Goal: Use online tool/utility: Utilize a website feature to perform a specific function

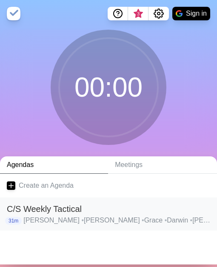
click at [39, 87] on p "[PERSON_NAME] • [PERSON_NAME] • Grace • [GEOGRAPHIC_DATA] • [PERSON_NAME] • [PE…" at bounding box center [116, 221] width 186 height 10
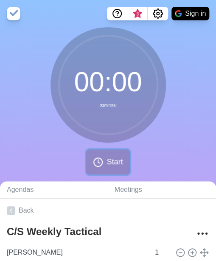
click at [102, 87] on icon at bounding box center [98, 162] width 10 height 10
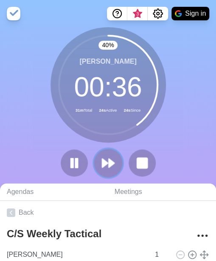
click at [108, 87] on icon at bounding box center [108, 163] width 14 height 14
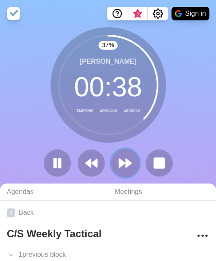
click at [125, 87] on button at bounding box center [125, 163] width 28 height 28
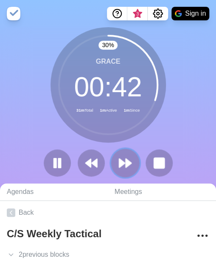
click at [120, 87] on button at bounding box center [125, 163] width 28 height 28
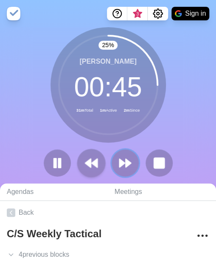
drag, startPoint x: 125, startPoint y: 151, endPoint x: 83, endPoint y: 159, distance: 42.5
click at [125, 87] on button at bounding box center [125, 162] width 27 height 27
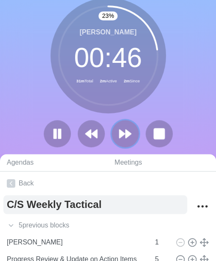
scroll to position [42, 0]
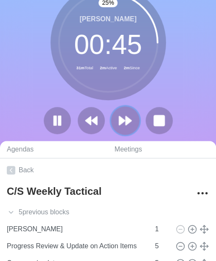
click at [131, 87] on icon at bounding box center [125, 120] width 14 height 14
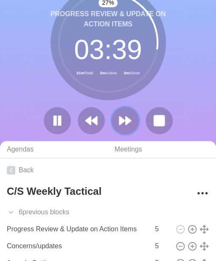
drag, startPoint x: 134, startPoint y: 118, endPoint x: -188, endPoint y: 124, distance: 321.9
click at [0, 87] on html "3 Sign in 27 % Progress Review & Update on Action Items 03 : 39 31m Total 3m Ac…" at bounding box center [108, 162] width 216 height 409
click at [128, 87] on polygon at bounding box center [129, 120] width 6 height 8
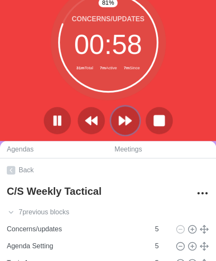
click at [126, 87] on polygon at bounding box center [129, 120] width 6 height 8
